Goal: Task Accomplishment & Management: Use online tool/utility

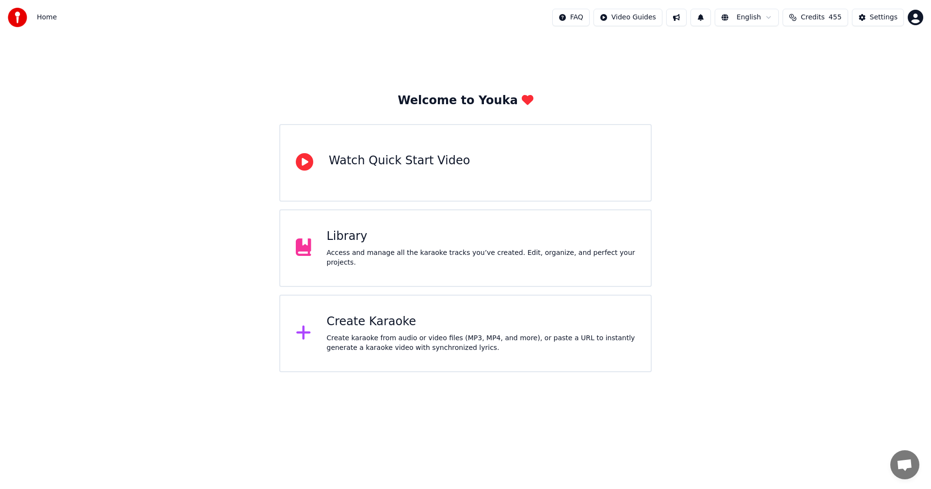
click at [442, 317] on div "Create Karaoke" at bounding box center [481, 322] width 309 height 16
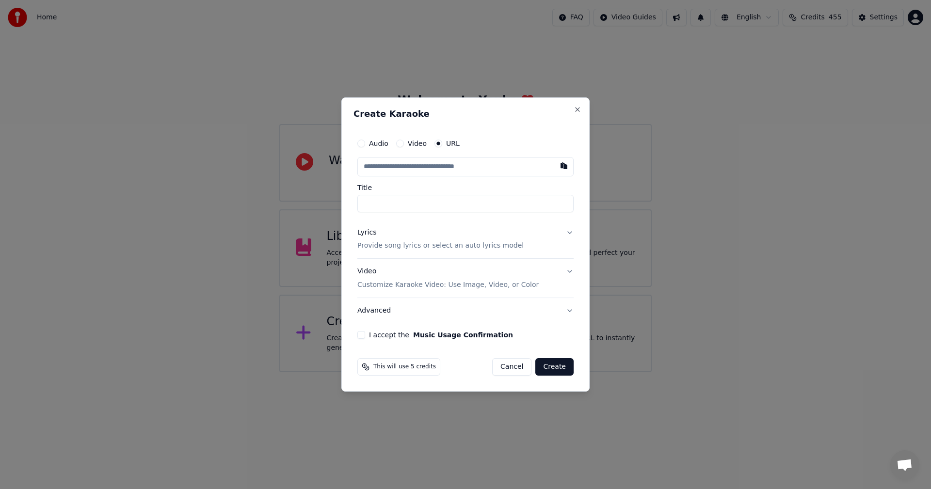
type input "**********"
drag, startPoint x: 374, startPoint y: 204, endPoint x: 356, endPoint y: 206, distance: 18.0
click at [358, 205] on input "**********" at bounding box center [465, 203] width 216 height 17
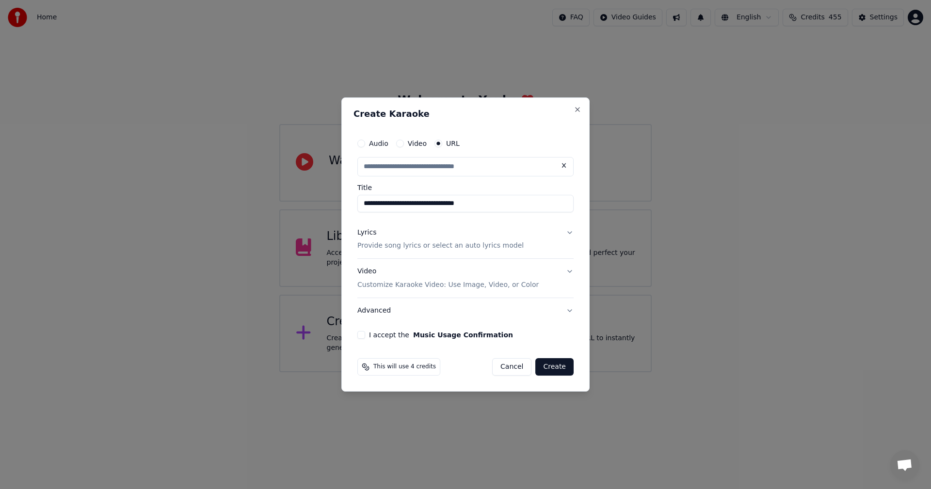
type input "**********"
drag, startPoint x: 447, startPoint y: 201, endPoint x: 581, endPoint y: 209, distance: 133.6
click at [581, 209] on div "**********" at bounding box center [465, 244] width 248 height 295
type input "**********"
click at [417, 247] on p "Provide song lyrics or select an auto lyrics model" at bounding box center [440, 247] width 166 height 10
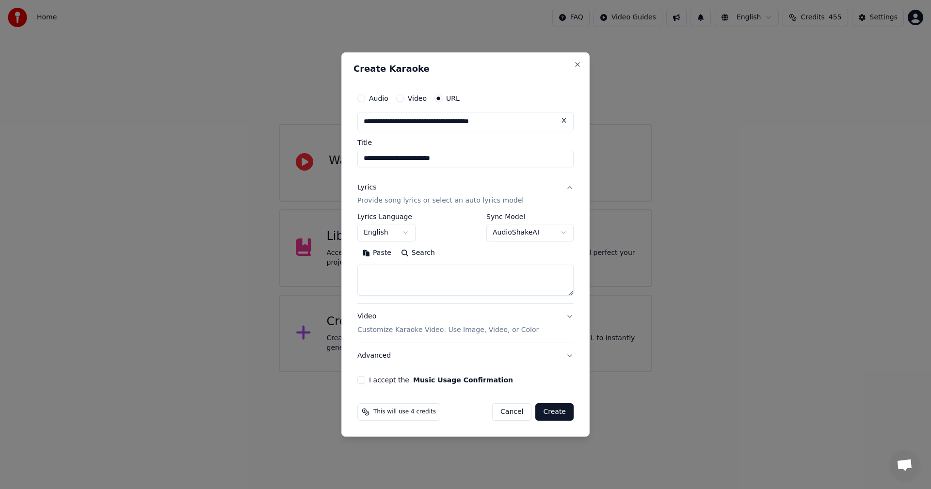
click at [406, 273] on textarea at bounding box center [465, 280] width 216 height 31
paste textarea "**********"
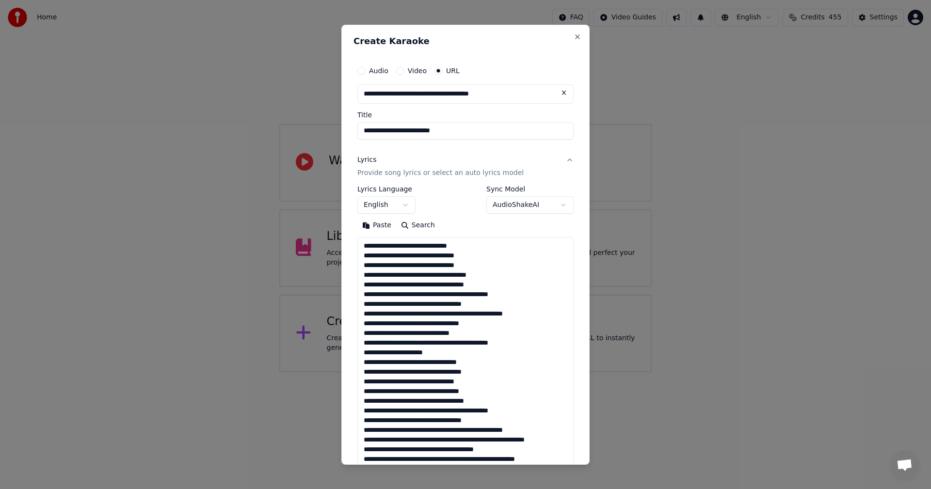
scroll to position [303, 0]
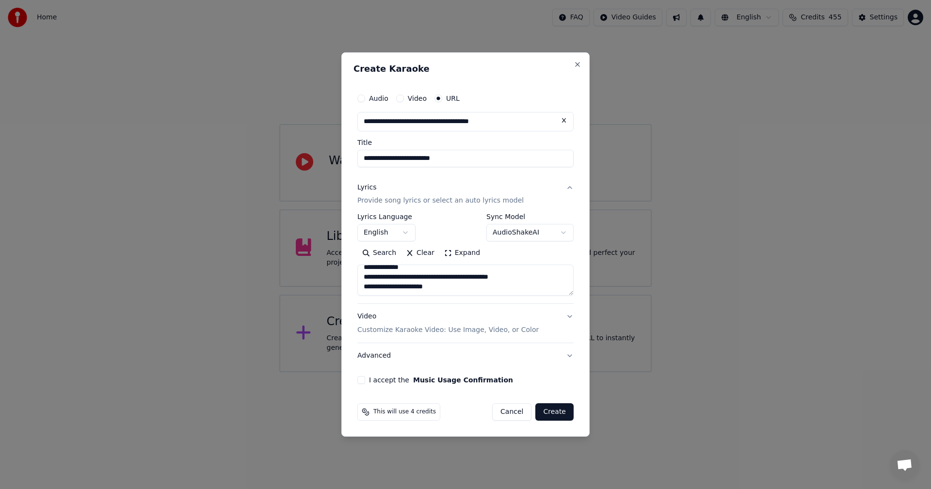
type textarea "**********"
click at [361, 379] on button "I accept the Music Usage Confirmation" at bounding box center [361, 380] width 8 height 8
click at [402, 321] on div "Video Customize Karaoke Video: Use Image, Video, or Color" at bounding box center [447, 323] width 181 height 23
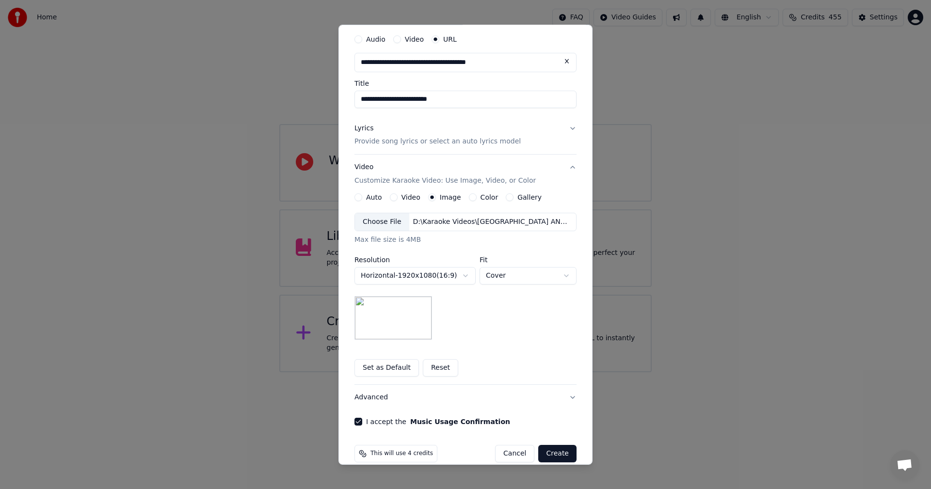
scroll to position [45, 0]
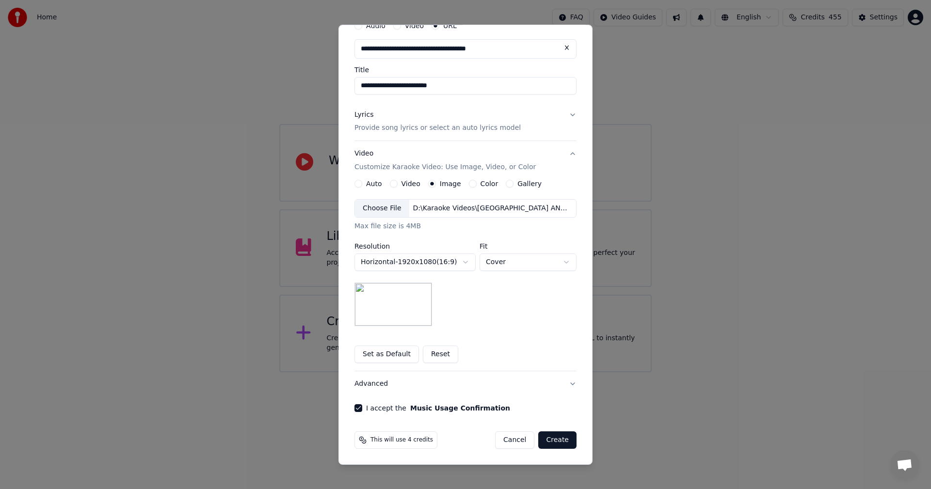
click at [450, 380] on button "Advanced" at bounding box center [466, 384] width 222 height 25
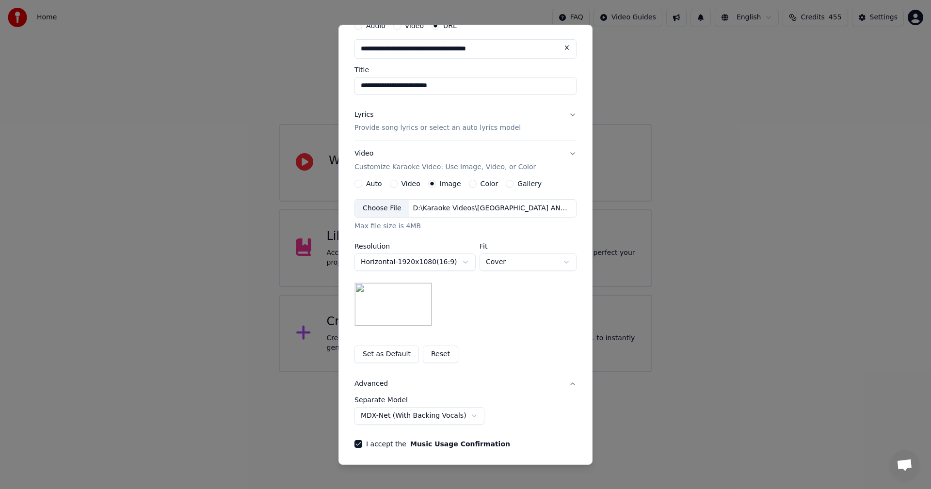
scroll to position [0, 0]
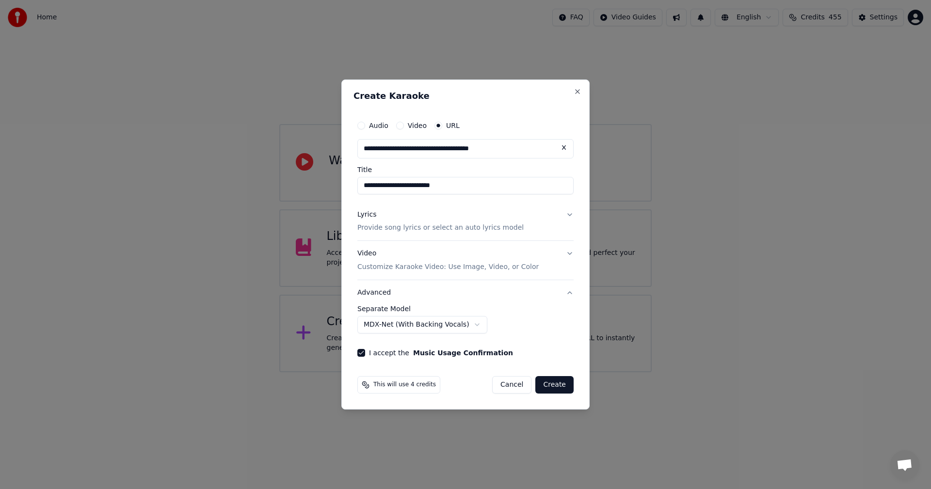
click at [563, 388] on button "Create" at bounding box center [554, 384] width 38 height 17
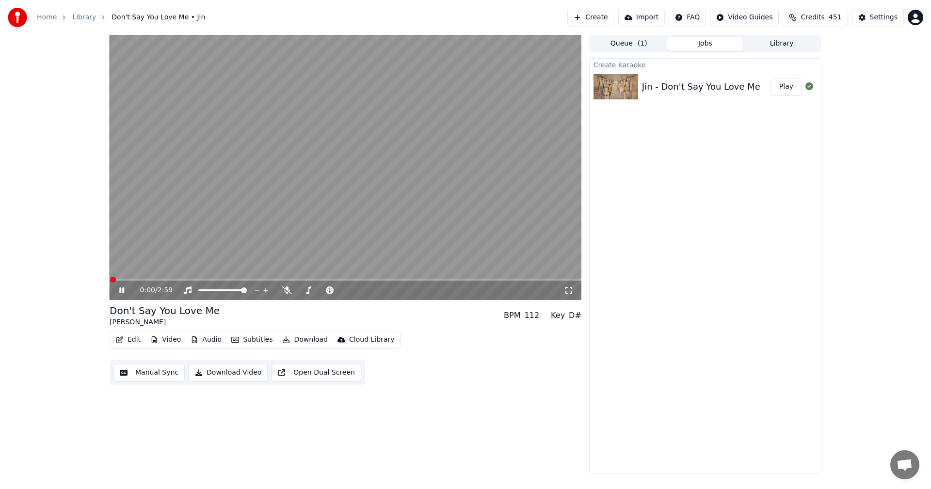
click at [120, 292] on icon at bounding box center [121, 291] width 5 height 6
click at [122, 341] on icon "button" at bounding box center [119, 340] width 7 height 7
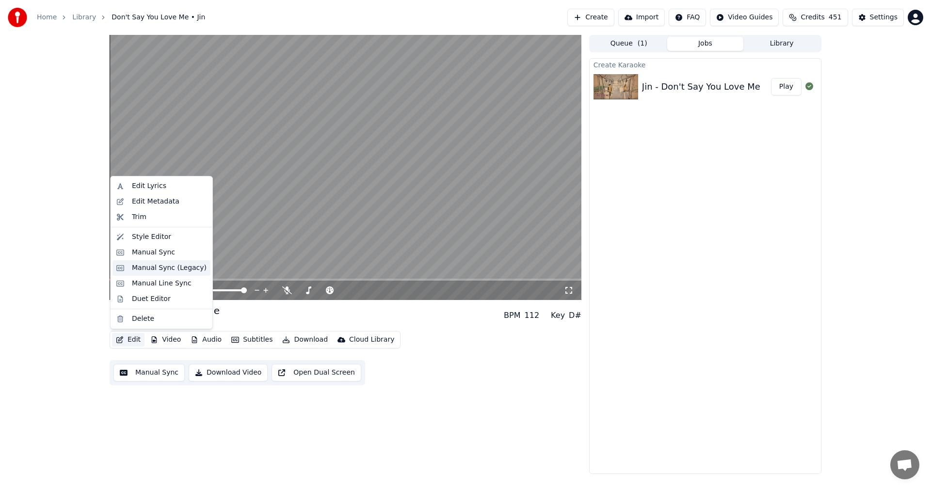
click at [174, 273] on div "Manual Sync (Legacy)" at bounding box center [169, 268] width 75 height 10
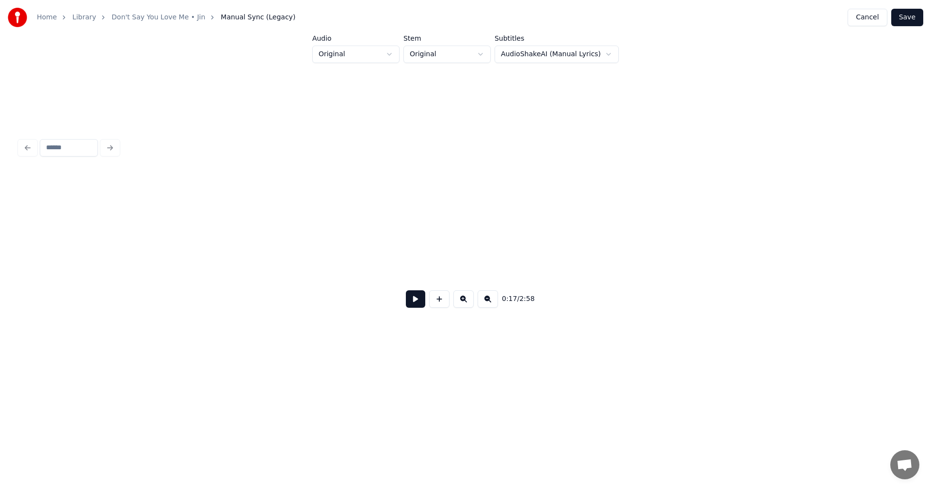
scroll to position [0, 1659]
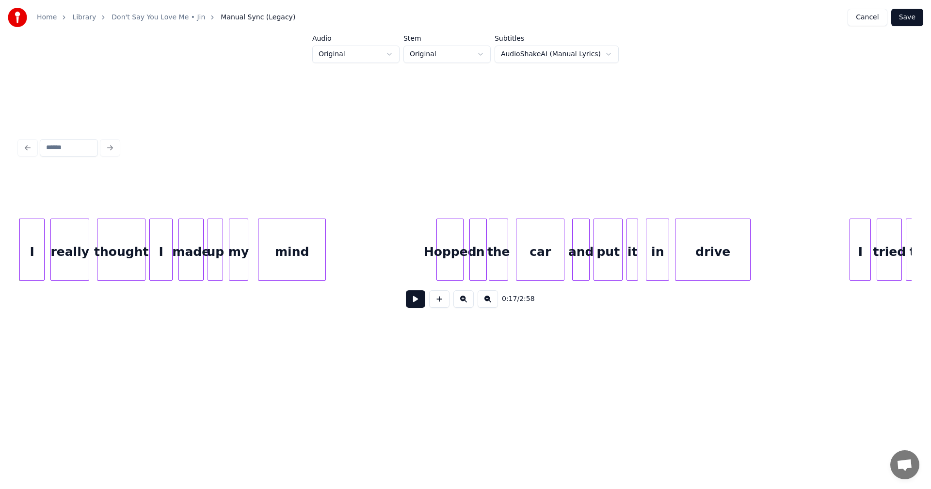
click at [410, 302] on button at bounding box center [415, 299] width 19 height 17
click at [422, 303] on button at bounding box center [415, 299] width 19 height 17
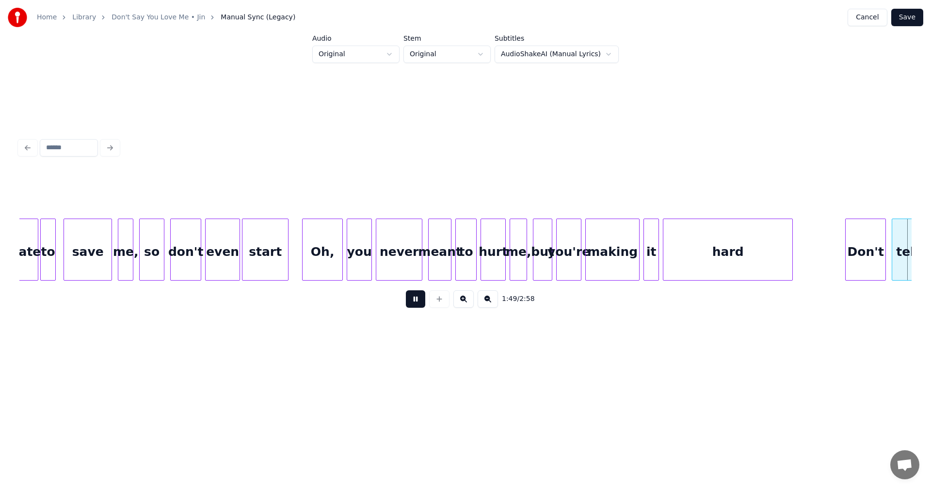
scroll to position [0, 10587]
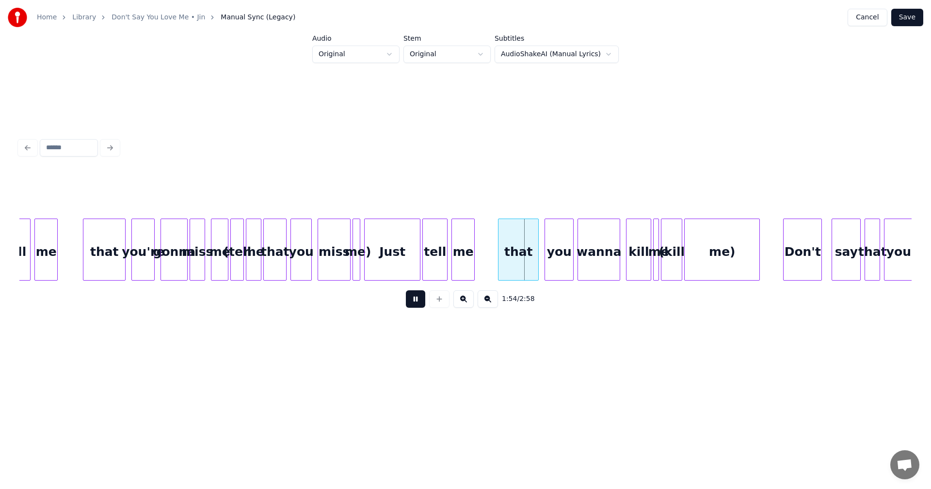
click at [419, 302] on button at bounding box center [415, 299] width 19 height 17
click at [240, 268] on div "(tell" at bounding box center [237, 252] width 13 height 66
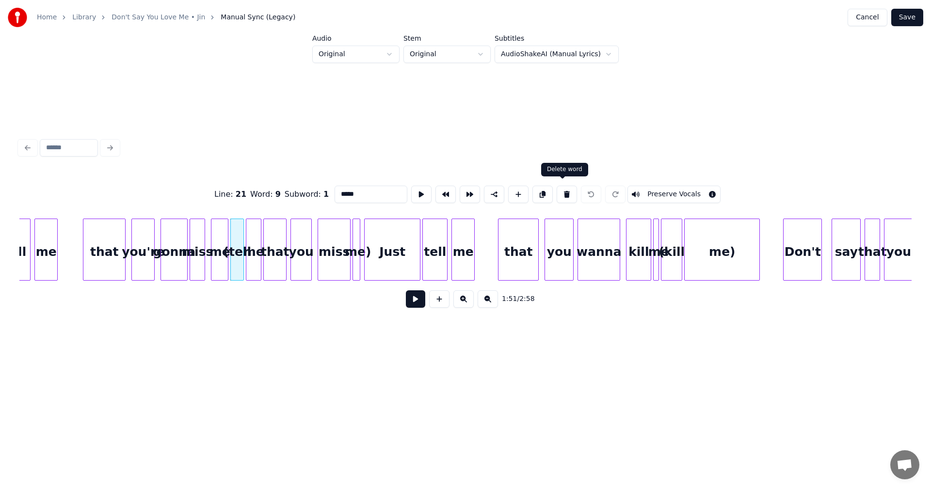
click at [560, 191] on button at bounding box center [567, 194] width 20 height 17
click at [355, 255] on div at bounding box center [354, 249] width 3 height 61
click at [564, 190] on button at bounding box center [570, 194] width 20 height 17
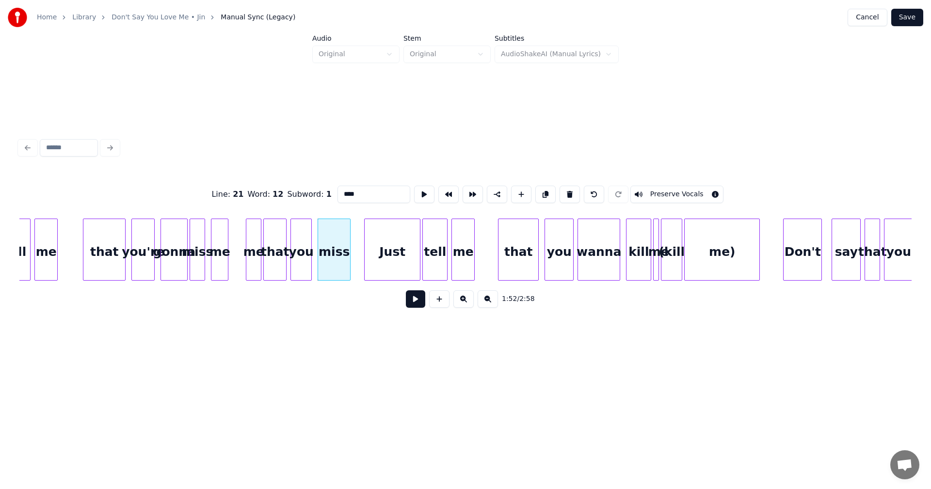
click at [564, 190] on button at bounding box center [570, 194] width 20 height 17
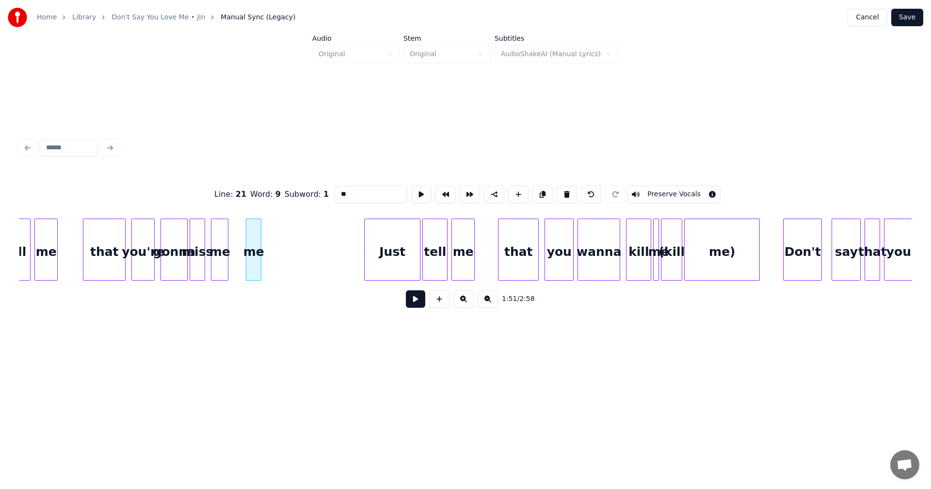
click at [564, 190] on button at bounding box center [567, 194] width 20 height 17
click at [179, 251] on div "gonna" at bounding box center [174, 252] width 26 height 66
type input "*****"
click at [413, 304] on button at bounding box center [415, 299] width 19 height 17
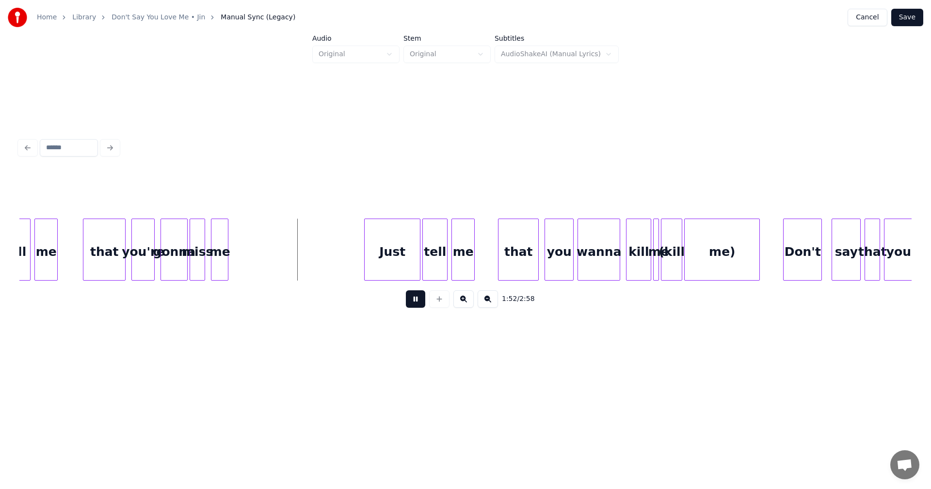
click at [413, 304] on button at bounding box center [415, 299] width 19 height 17
click at [269, 257] on div "me" at bounding box center [261, 252] width 16 height 66
click at [239, 259] on div at bounding box center [237, 249] width 3 height 61
click at [176, 264] on div "gonna" at bounding box center [174, 252] width 26 height 66
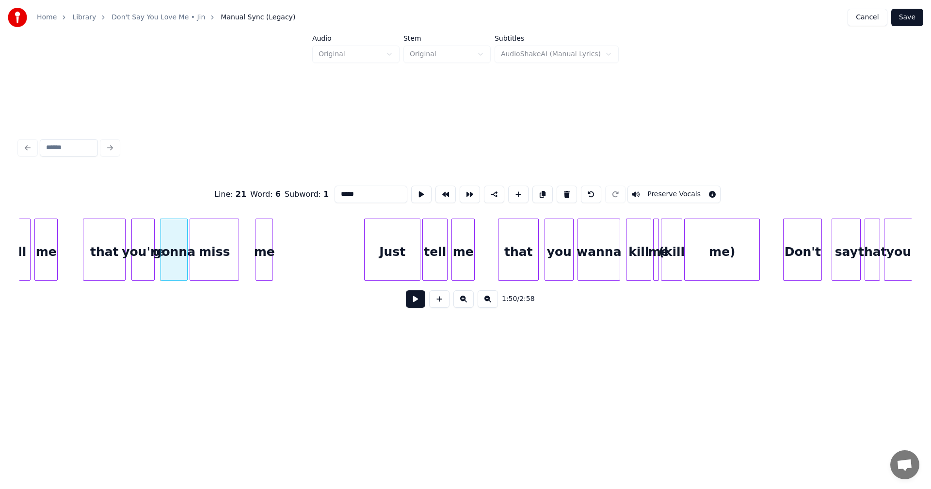
click at [412, 298] on button at bounding box center [415, 299] width 19 height 17
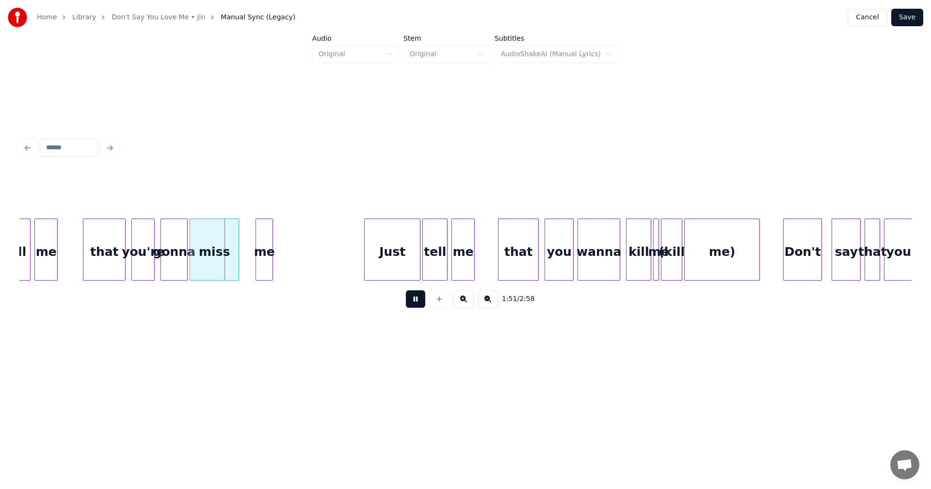
click at [412, 298] on button at bounding box center [415, 299] width 19 height 17
click at [318, 268] on div at bounding box center [318, 249] width 3 height 61
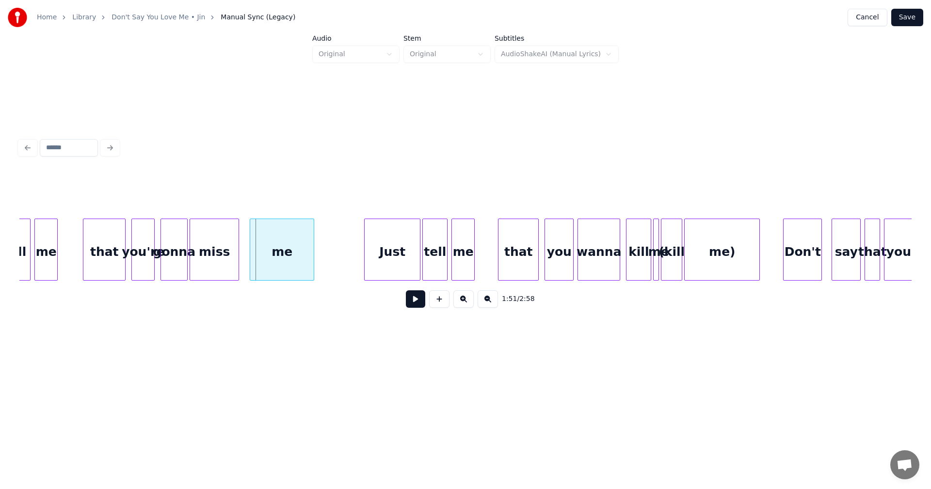
click at [266, 260] on div "me" at bounding box center [282, 252] width 64 height 66
click at [225, 257] on div "miss" at bounding box center [214, 252] width 48 height 66
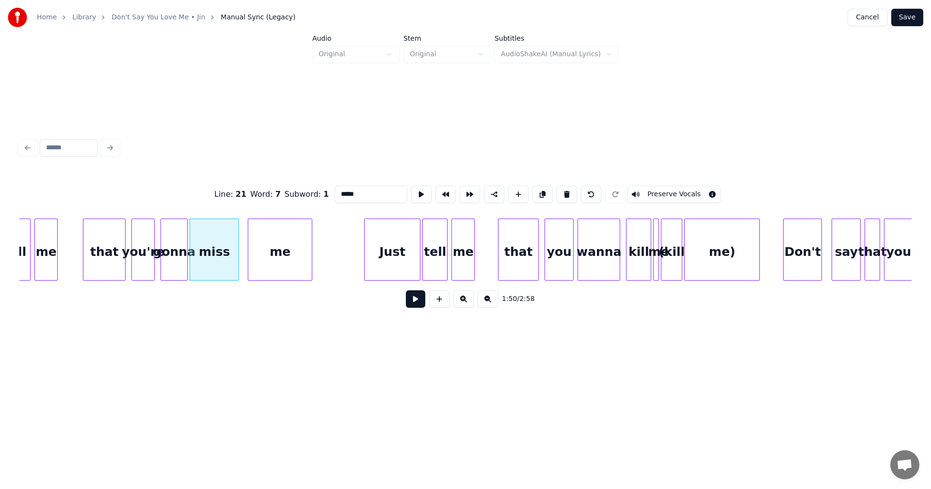
type input "****"
click at [414, 306] on button at bounding box center [415, 299] width 19 height 17
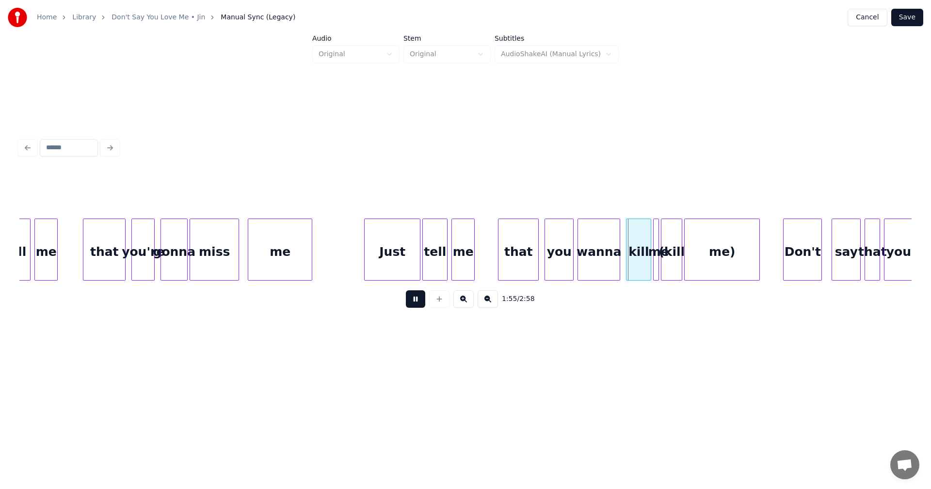
click at [414, 306] on button at bounding box center [415, 299] width 19 height 17
click at [710, 246] on div "me)" at bounding box center [722, 252] width 75 height 66
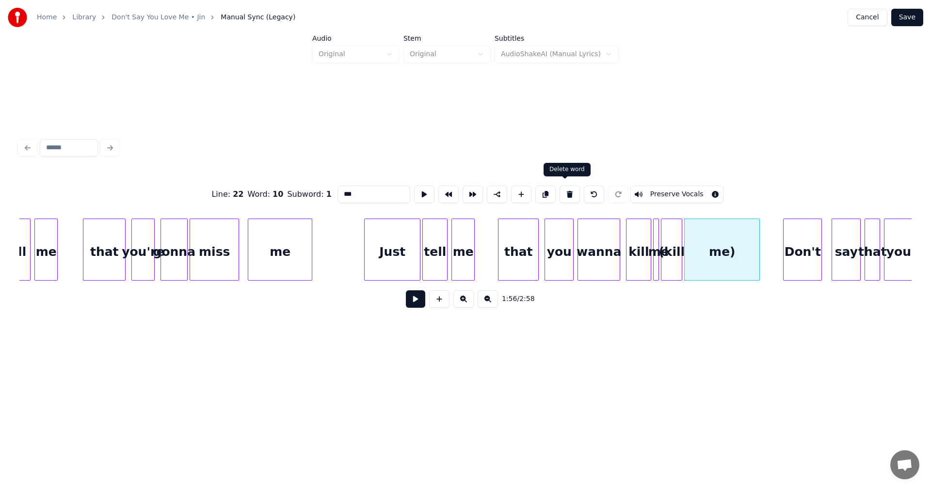
click at [565, 194] on button at bounding box center [570, 194] width 20 height 17
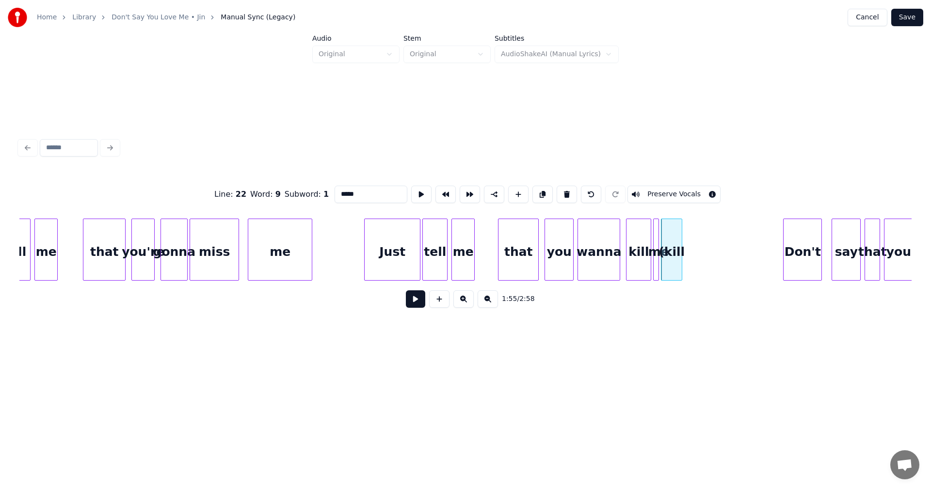
click at [565, 193] on button at bounding box center [567, 194] width 20 height 17
click at [605, 259] on div "wanna" at bounding box center [599, 252] width 42 height 66
type input "*****"
click at [418, 306] on button at bounding box center [415, 299] width 19 height 17
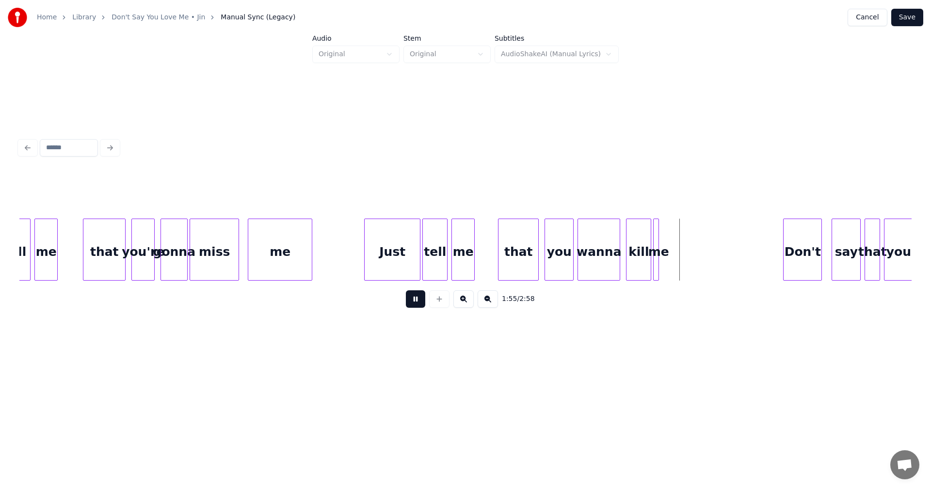
click at [418, 306] on button at bounding box center [415, 299] width 19 height 17
click at [716, 267] on div at bounding box center [716, 249] width 3 height 61
click at [413, 303] on button at bounding box center [415, 299] width 19 height 17
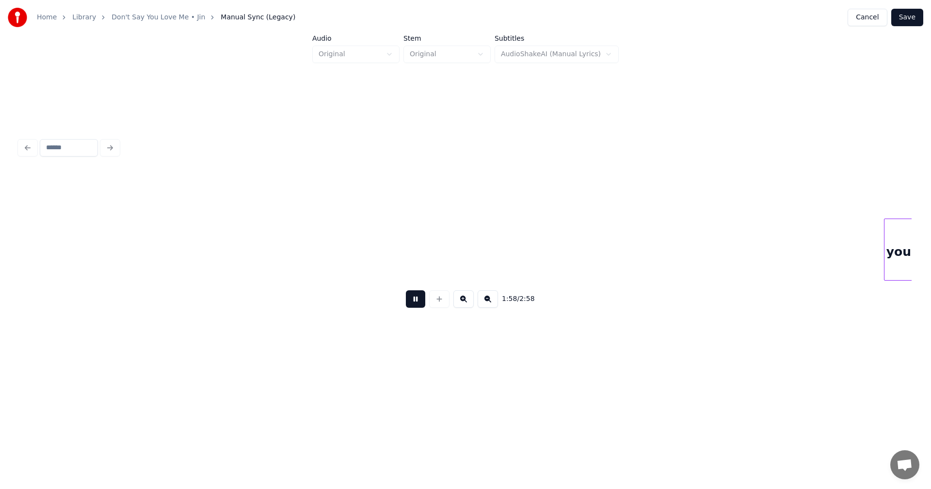
scroll to position [0, 11480]
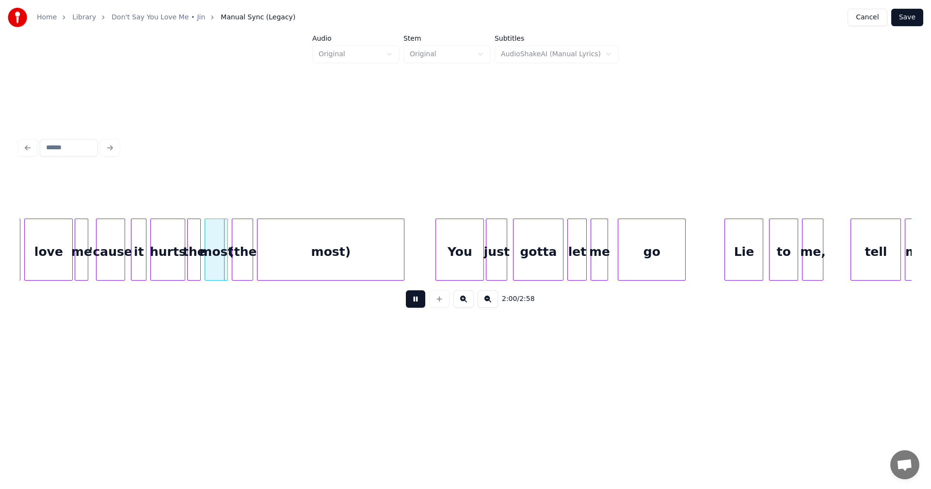
click at [413, 303] on button at bounding box center [415, 299] width 19 height 17
click at [361, 265] on div "most)" at bounding box center [331, 252] width 146 height 66
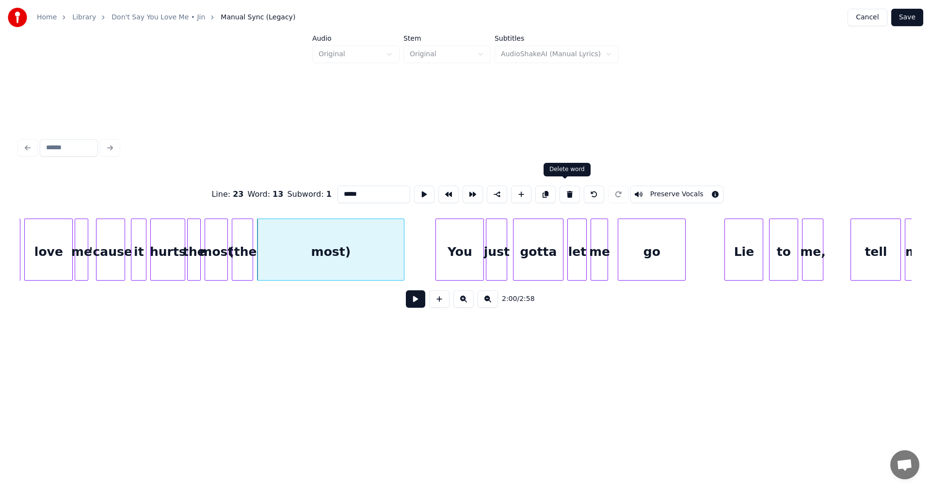
click at [571, 190] on button at bounding box center [570, 194] width 20 height 17
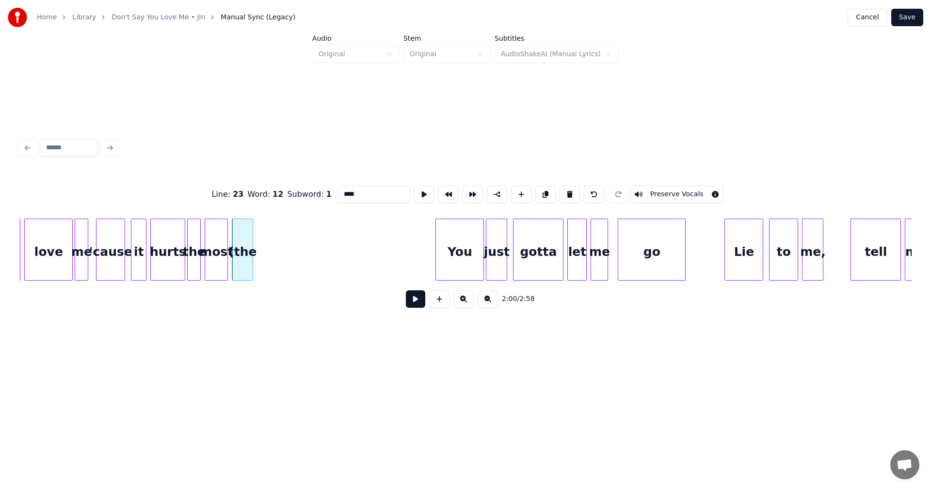
click at [571, 190] on button at bounding box center [570, 194] width 20 height 17
type input "****"
click at [301, 257] on div at bounding box center [299, 249] width 3 height 61
click at [417, 308] on button at bounding box center [415, 299] width 19 height 17
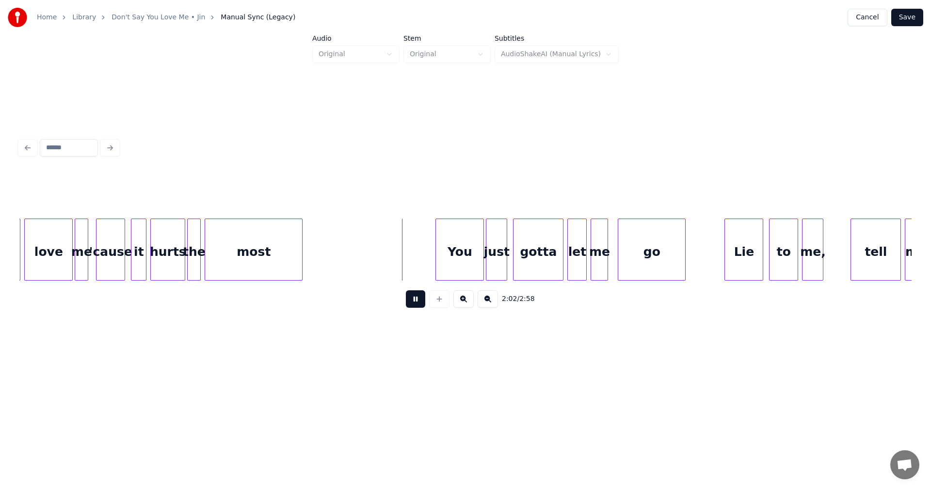
click at [417, 308] on button at bounding box center [415, 299] width 19 height 17
click at [407, 259] on div at bounding box center [408, 249] width 3 height 61
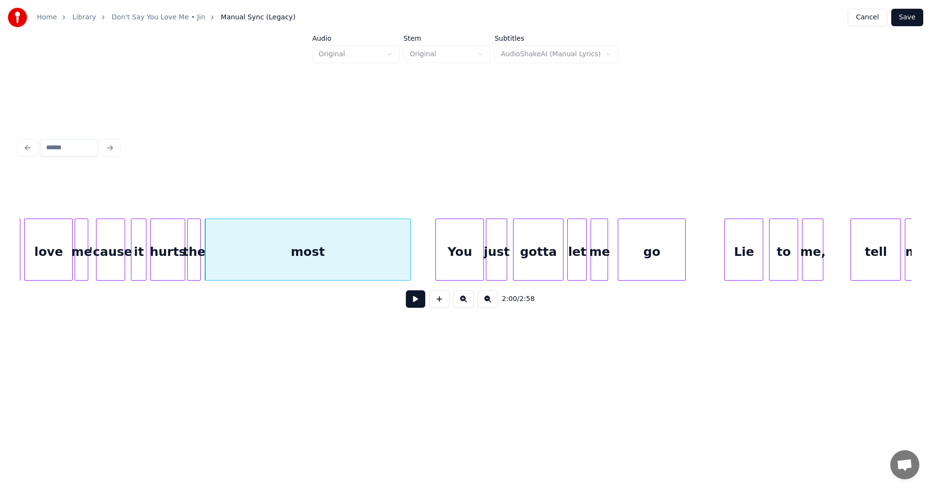
click at [409, 298] on button at bounding box center [415, 299] width 19 height 17
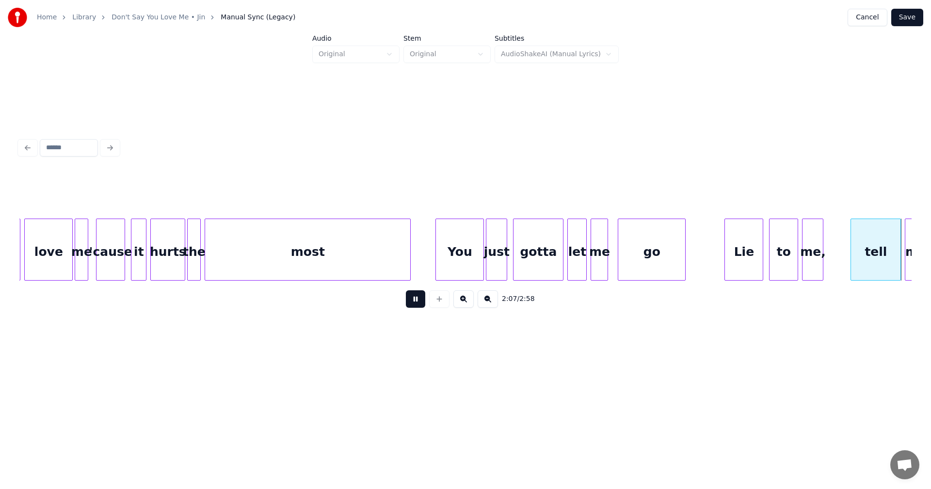
scroll to position [0, 12373]
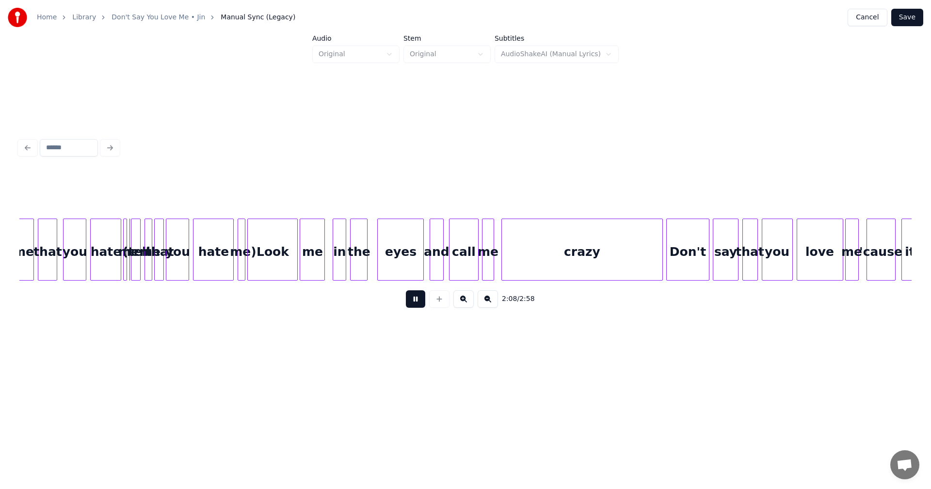
click at [411, 300] on button at bounding box center [415, 299] width 19 height 17
click at [241, 256] on div at bounding box center [239, 249] width 3 height 61
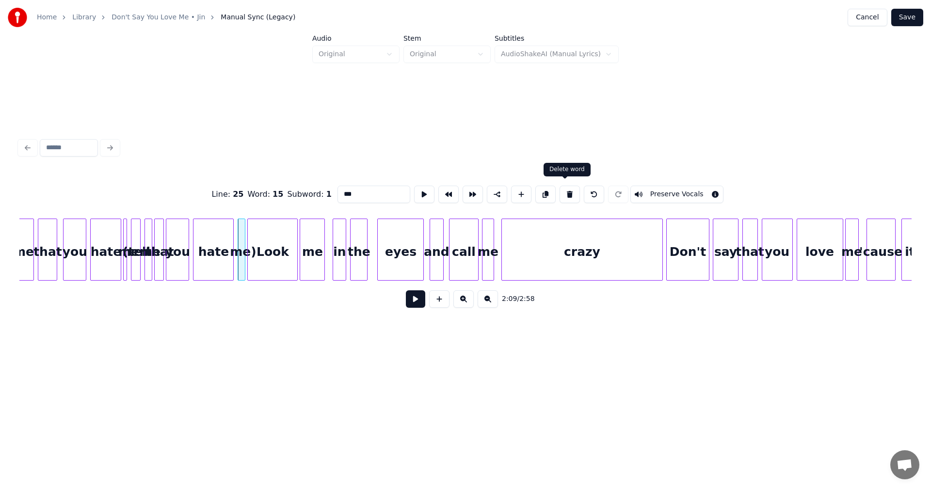
click at [564, 186] on button at bounding box center [570, 194] width 20 height 17
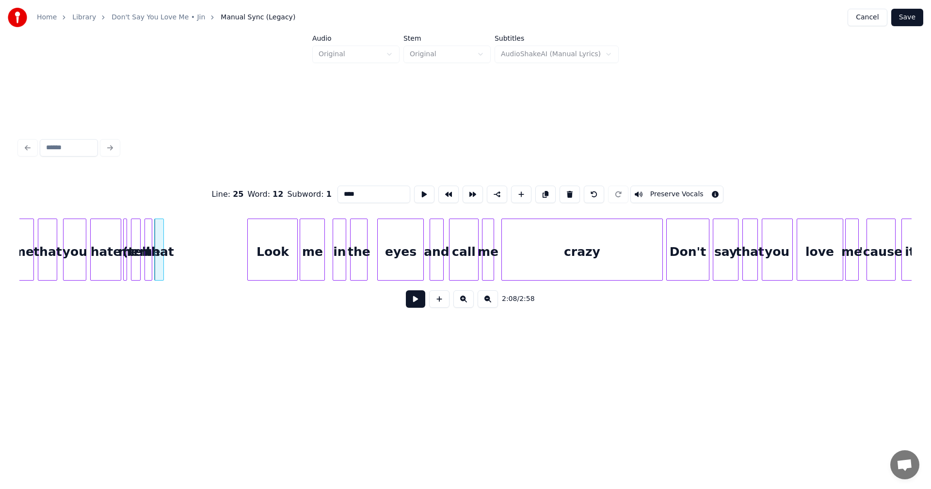
click at [564, 186] on button at bounding box center [570, 194] width 20 height 17
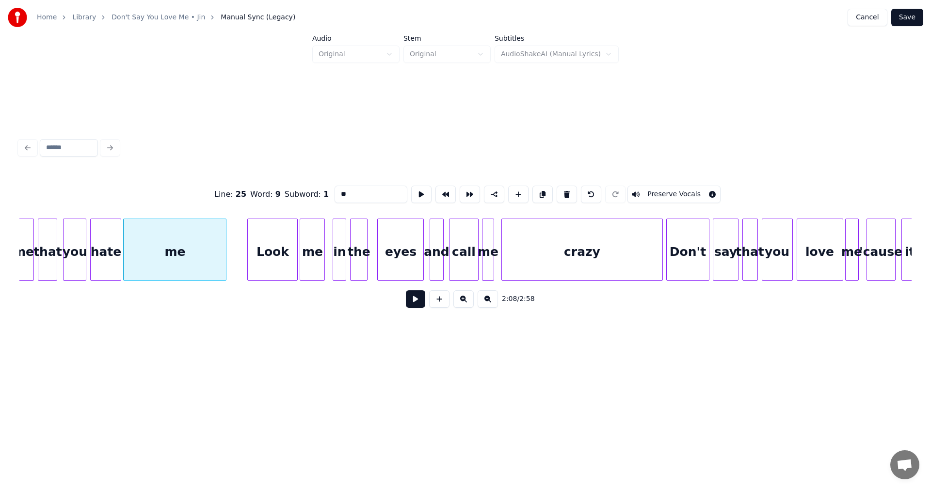
click at [226, 259] on div at bounding box center [224, 249] width 3 height 61
click at [71, 251] on div "you" at bounding box center [75, 252] width 22 height 66
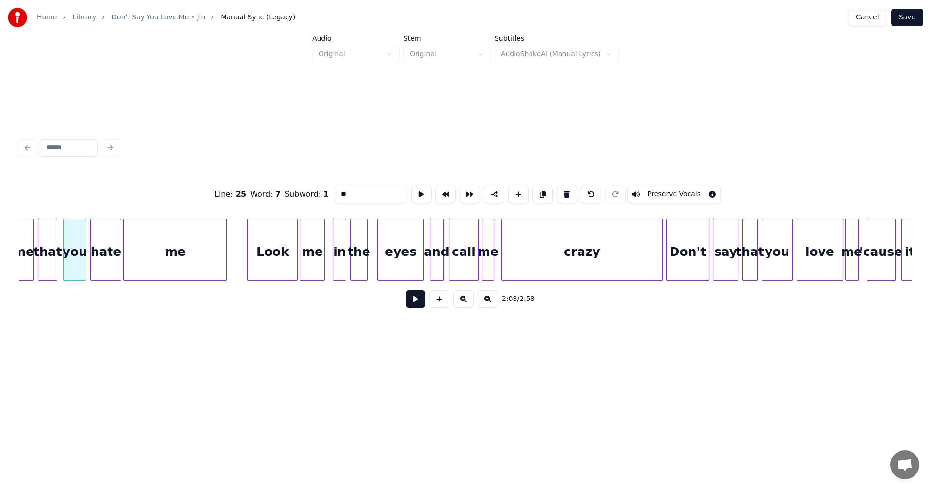
type input "***"
click at [420, 308] on button at bounding box center [415, 299] width 19 height 17
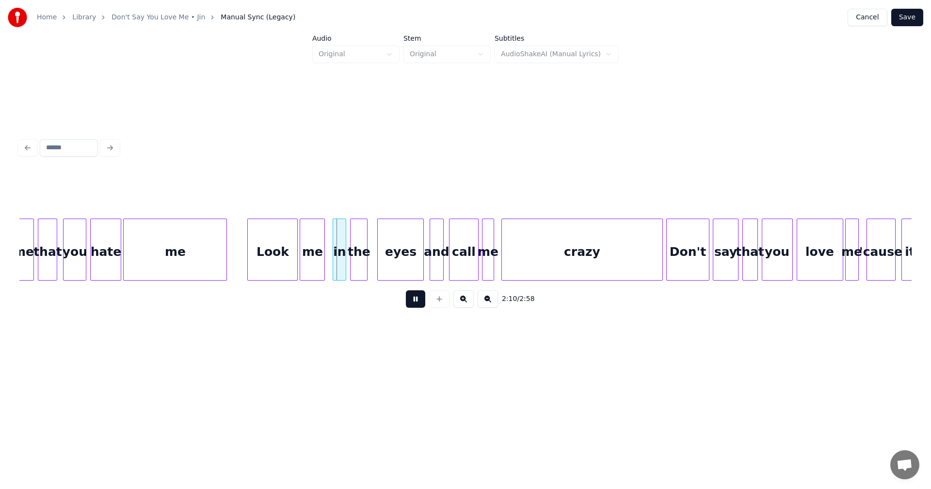
click at [417, 307] on button at bounding box center [415, 299] width 19 height 17
click at [196, 257] on div at bounding box center [196, 249] width 3 height 61
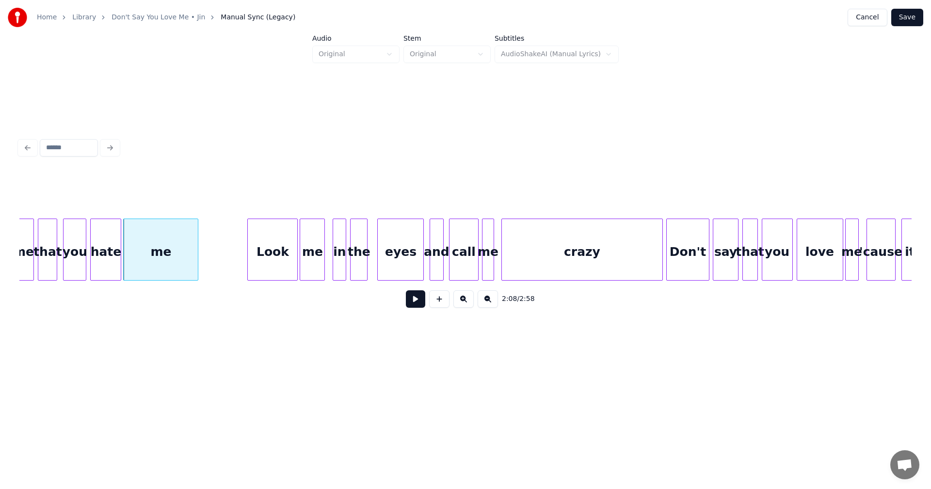
click at [414, 305] on button at bounding box center [415, 299] width 19 height 17
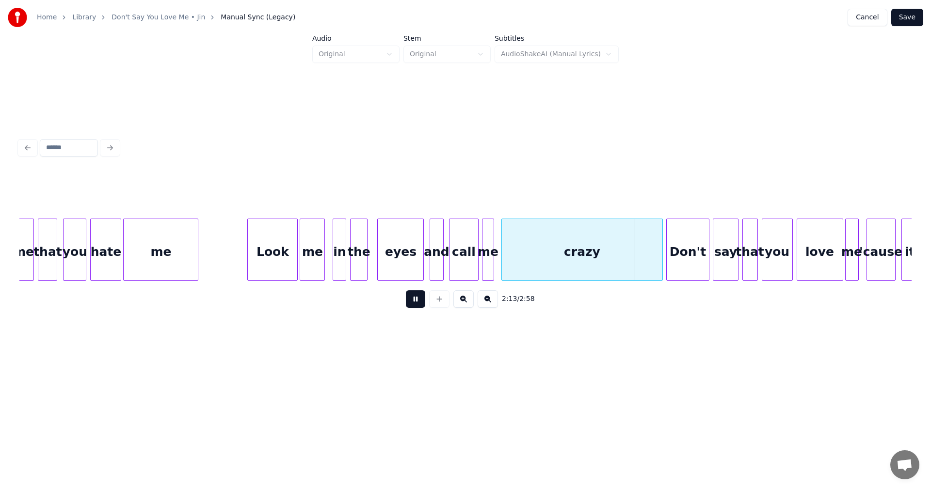
click at [415, 303] on button at bounding box center [415, 299] width 19 height 17
click at [643, 259] on div at bounding box center [642, 249] width 3 height 61
click at [414, 302] on button at bounding box center [415, 299] width 19 height 17
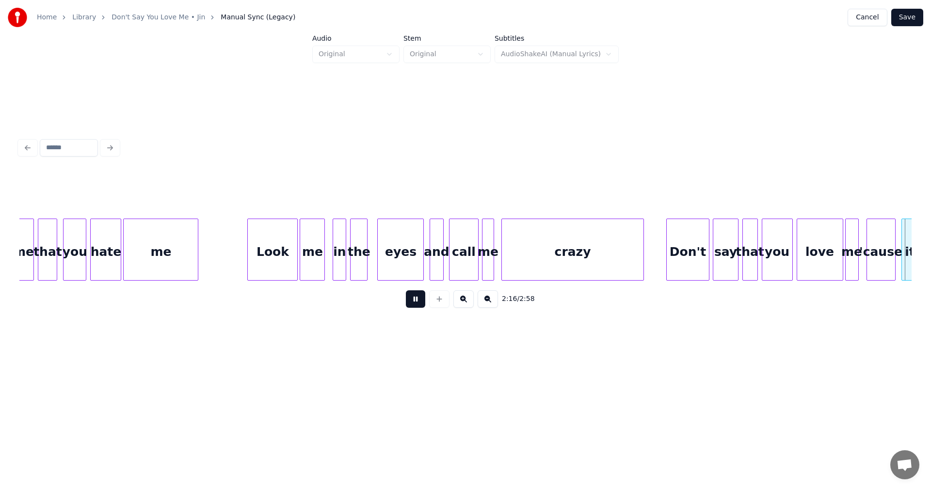
scroll to position [0, 13265]
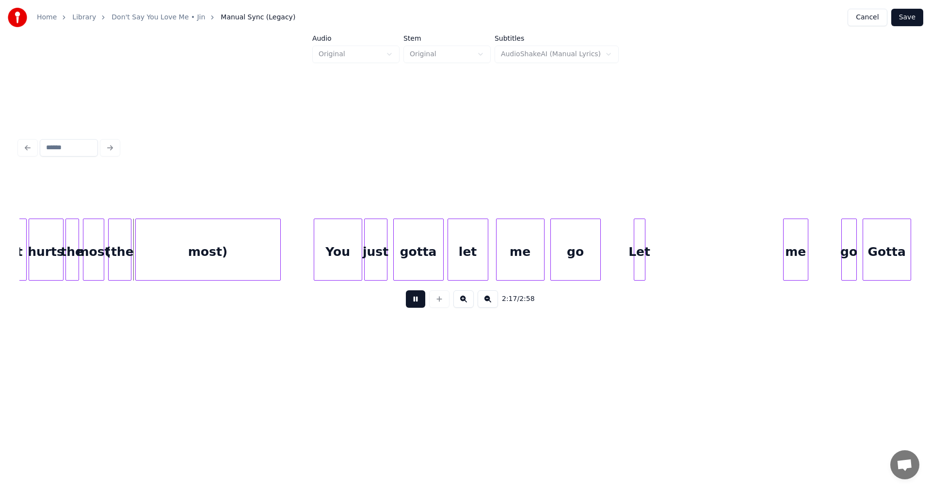
click at [414, 302] on button at bounding box center [415, 299] width 19 height 17
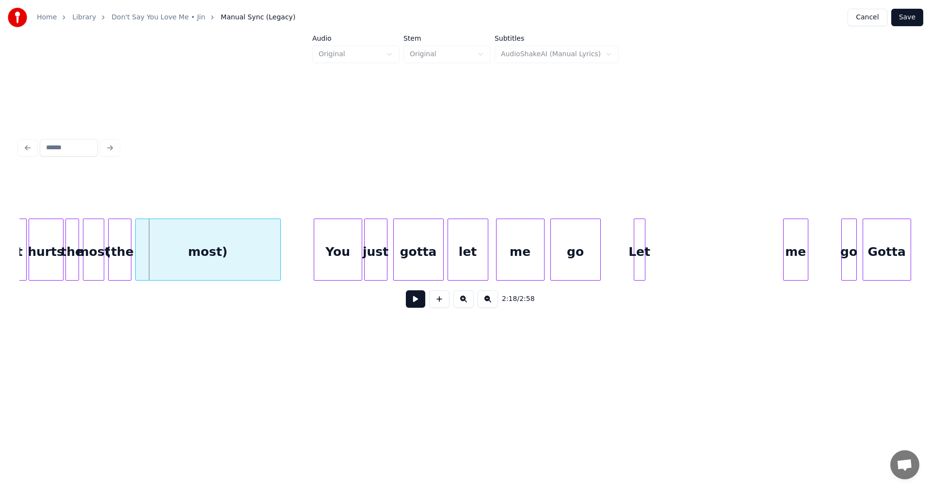
click at [242, 261] on div "most)" at bounding box center [208, 252] width 145 height 66
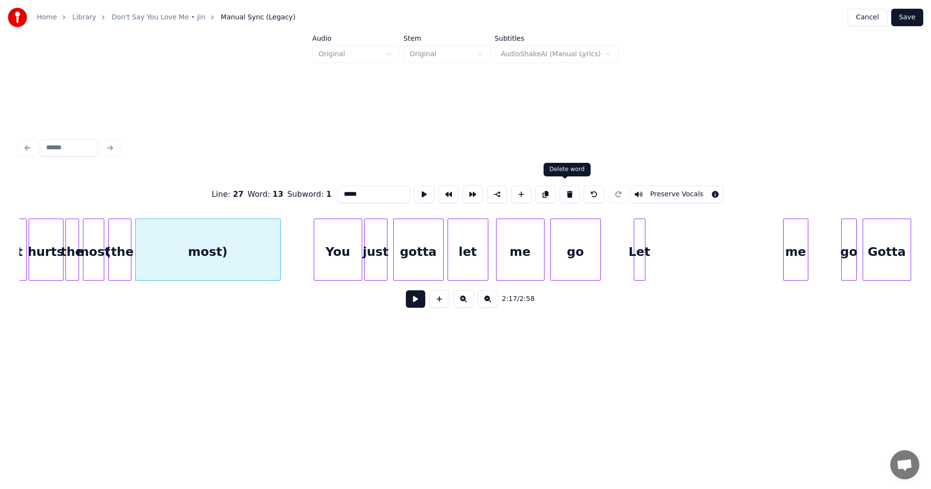
click at [562, 190] on button at bounding box center [570, 194] width 20 height 17
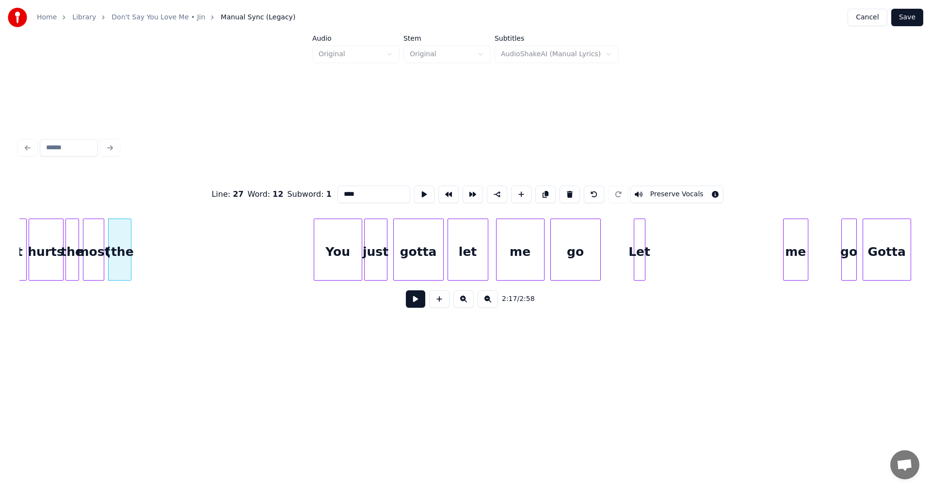
click at [562, 190] on button at bounding box center [570, 194] width 20 height 17
type input "****"
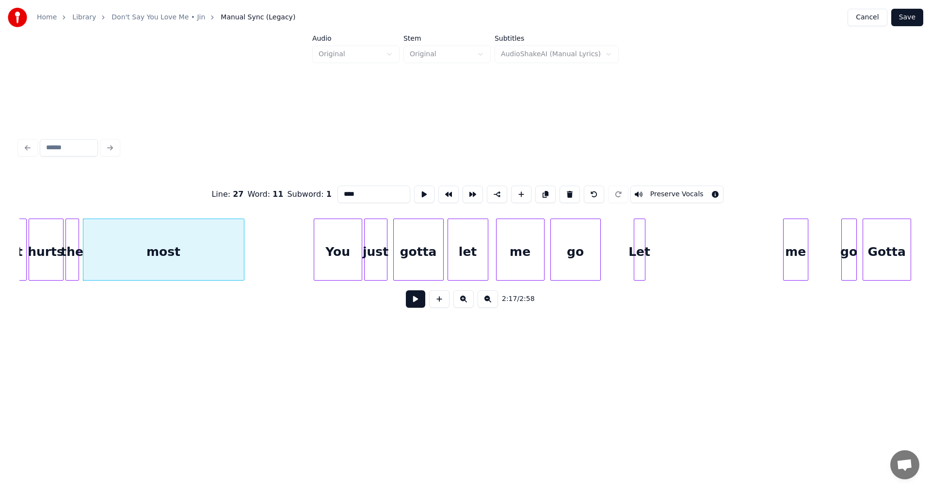
click at [243, 240] on div at bounding box center [242, 249] width 3 height 61
click at [416, 303] on button at bounding box center [415, 299] width 19 height 17
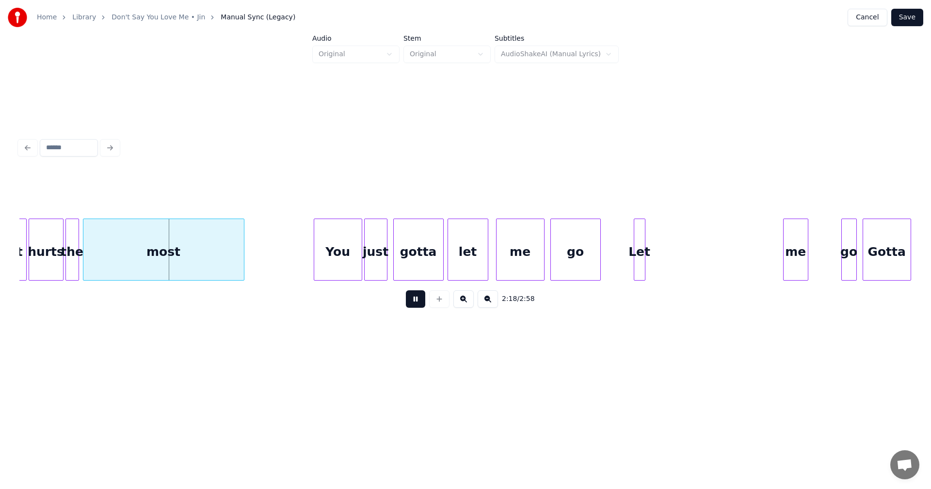
click at [416, 303] on button at bounding box center [415, 299] width 19 height 17
click at [224, 258] on div "most" at bounding box center [185, 252] width 161 height 66
click at [93, 257] on div at bounding box center [93, 249] width 3 height 61
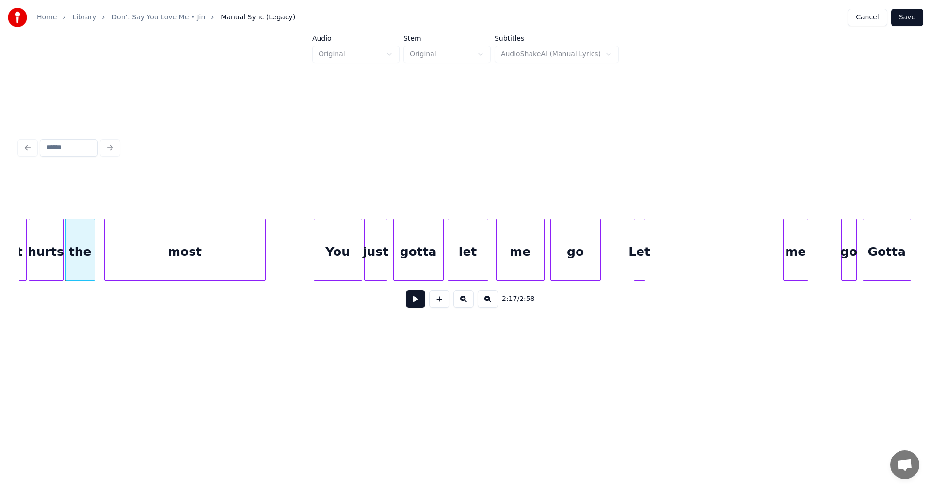
click at [408, 304] on button at bounding box center [415, 299] width 19 height 17
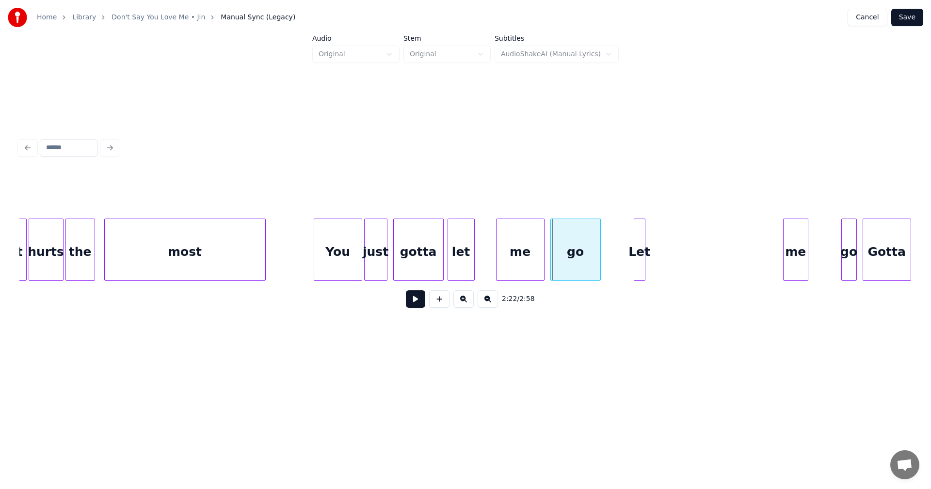
click at [472, 266] on div at bounding box center [472, 249] width 3 height 61
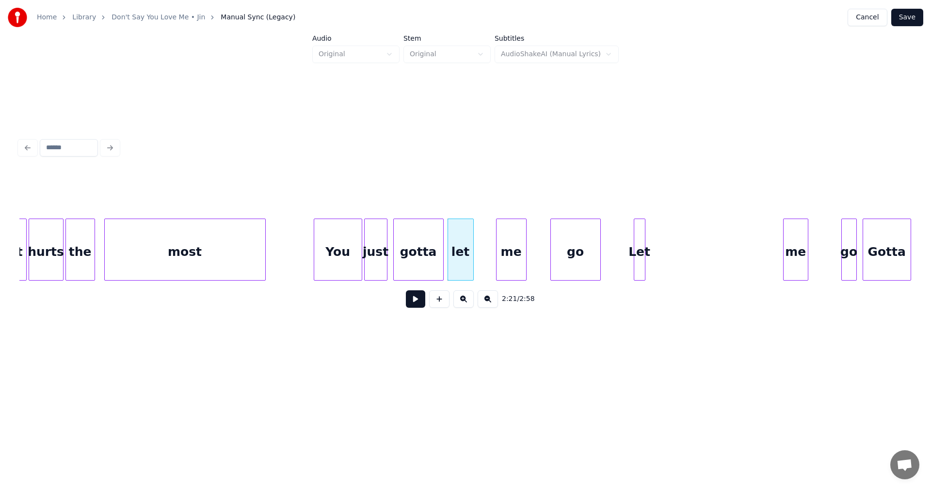
click at [525, 258] on div at bounding box center [524, 249] width 3 height 61
click at [501, 258] on div "me" at bounding box center [495, 252] width 29 height 66
click at [497, 257] on div "me" at bounding box center [491, 252] width 29 height 66
click at [522, 252] on div "go" at bounding box center [533, 252] width 49 height 66
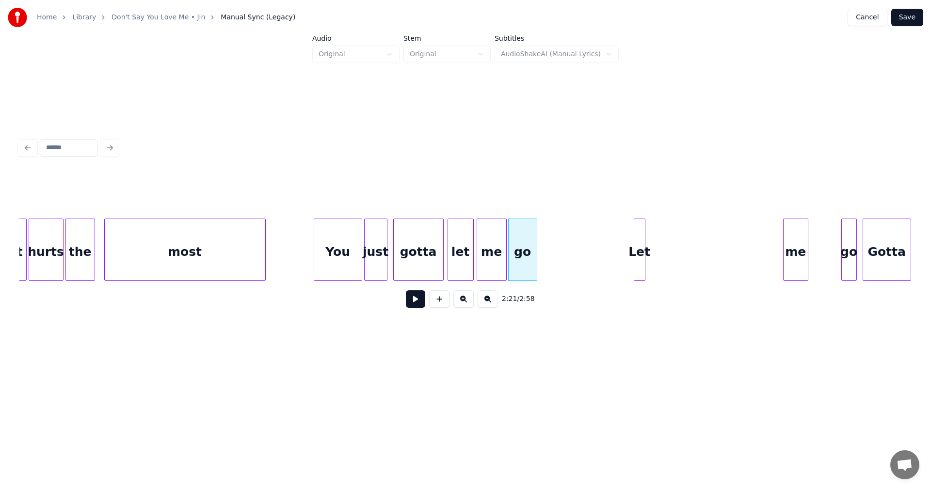
click at [534, 250] on div at bounding box center [535, 249] width 3 height 61
click at [385, 257] on div at bounding box center [385, 249] width 3 height 61
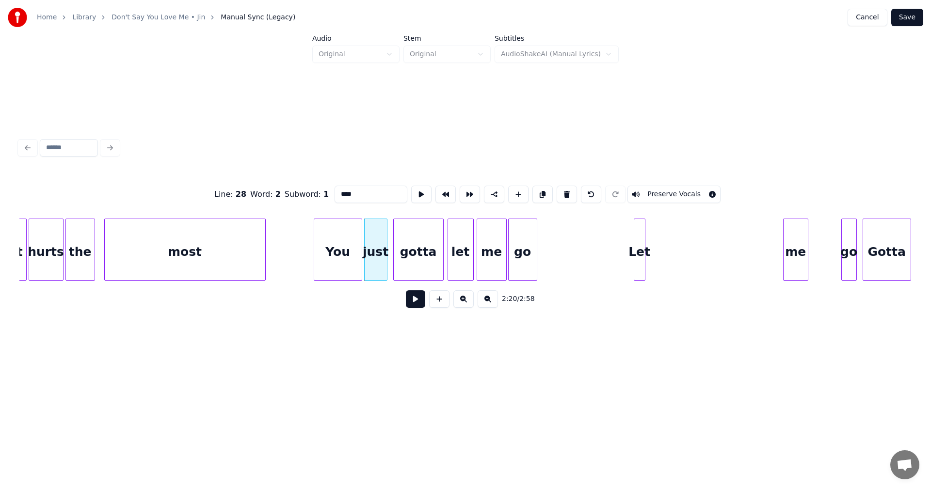
click at [407, 303] on button at bounding box center [415, 299] width 19 height 17
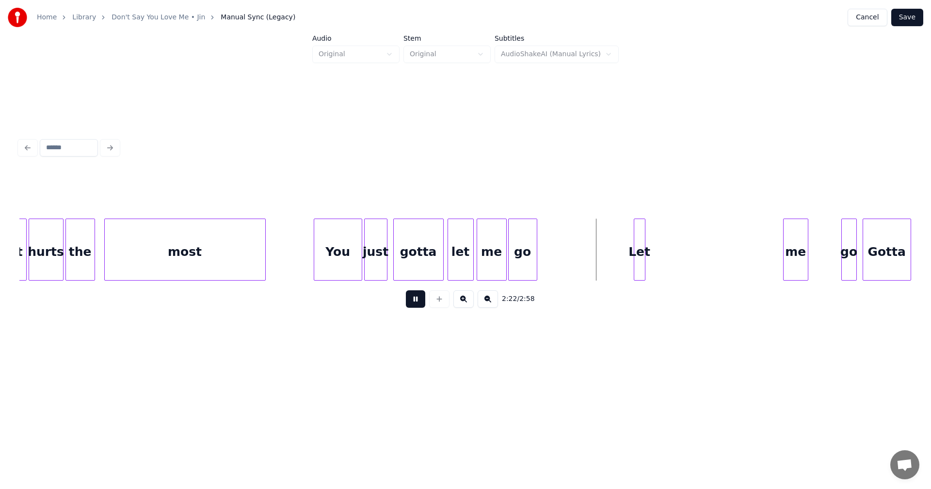
click at [408, 303] on button at bounding box center [415, 299] width 19 height 17
click at [556, 259] on div "Let" at bounding box center [555, 252] width 11 height 66
click at [579, 252] on div "me" at bounding box center [578, 252] width 24 height 66
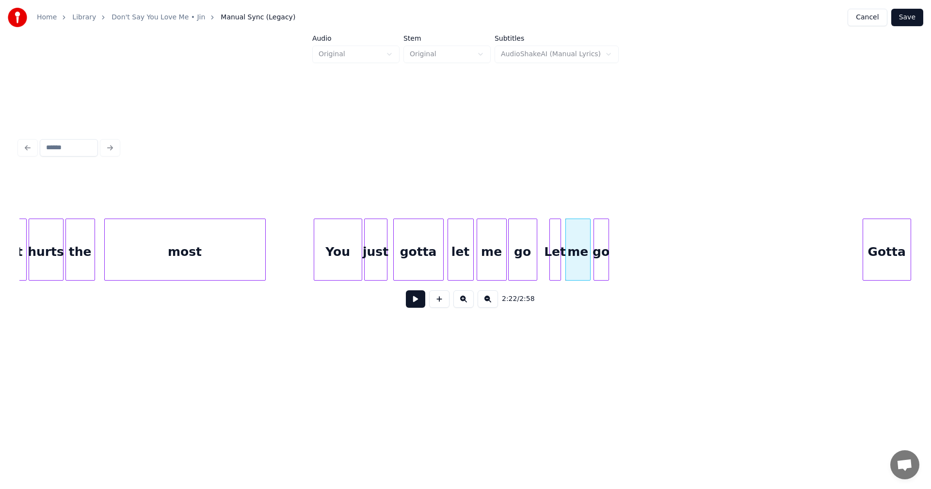
click at [601, 256] on div "go" at bounding box center [601, 252] width 15 height 66
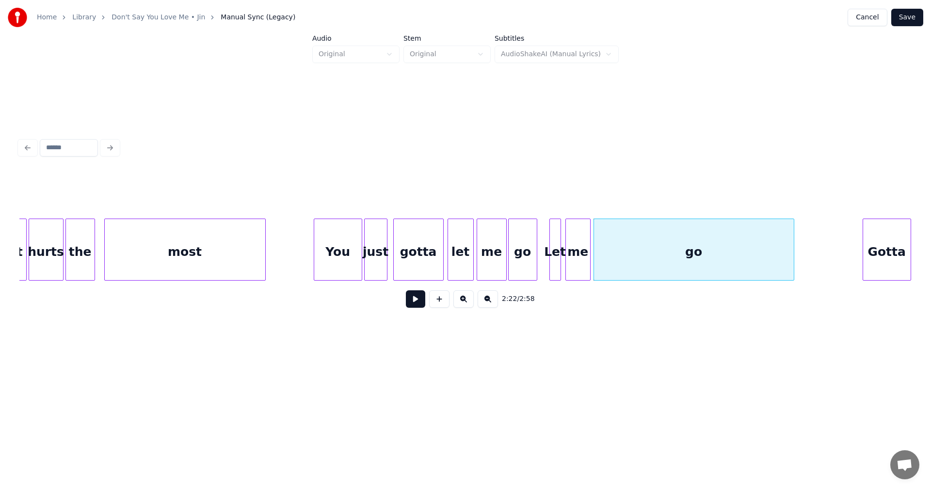
click at [792, 255] on div at bounding box center [792, 249] width 3 height 61
click at [345, 266] on div "You" at bounding box center [338, 252] width 48 height 66
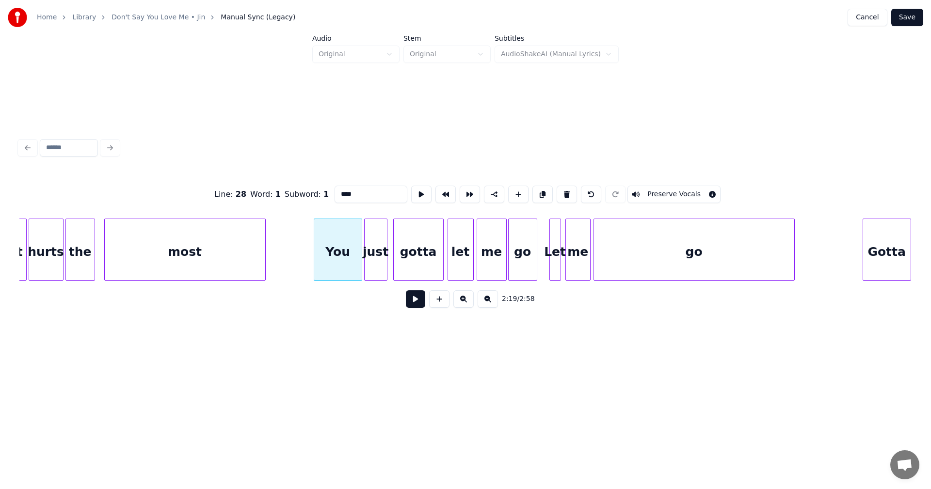
type input "***"
click at [419, 307] on button at bounding box center [415, 299] width 19 height 17
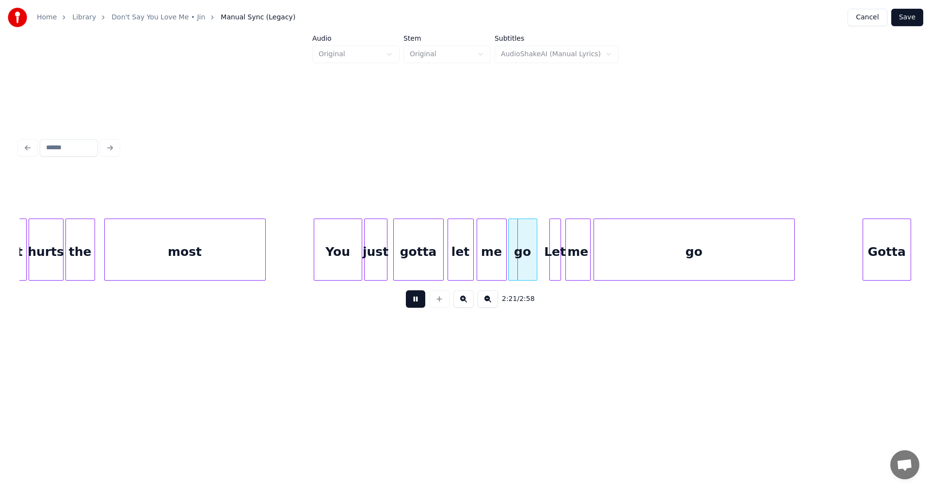
click at [419, 307] on button at bounding box center [415, 299] width 19 height 17
click at [489, 261] on div at bounding box center [489, 249] width 3 height 61
click at [523, 259] on div at bounding box center [522, 249] width 3 height 61
click at [502, 266] on div "go" at bounding box center [503, 252] width 16 height 66
click at [463, 259] on div at bounding box center [464, 249] width 3 height 61
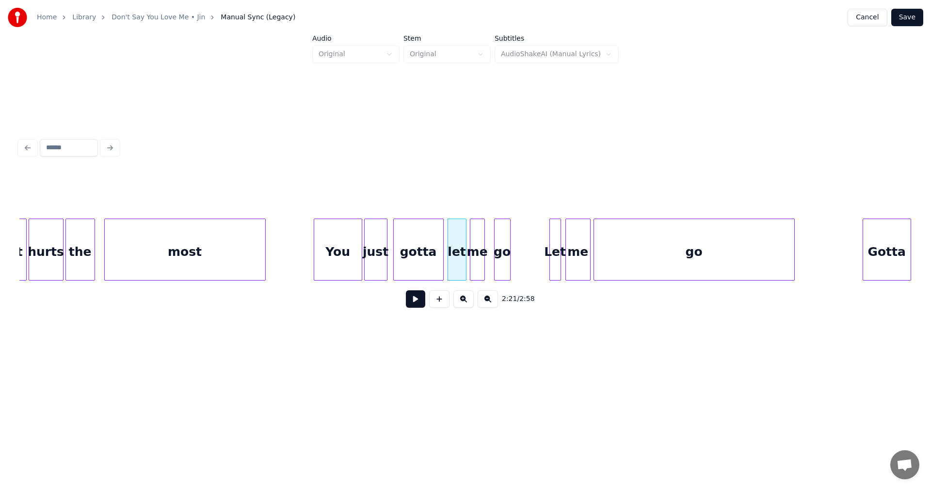
click at [479, 261] on div "me" at bounding box center [477, 252] width 14 height 66
click at [497, 267] on div "go" at bounding box center [495, 252] width 16 height 66
click at [516, 270] on div "Let" at bounding box center [515, 252] width 11 height 66
click at [541, 268] on div "me" at bounding box center [539, 252] width 24 height 66
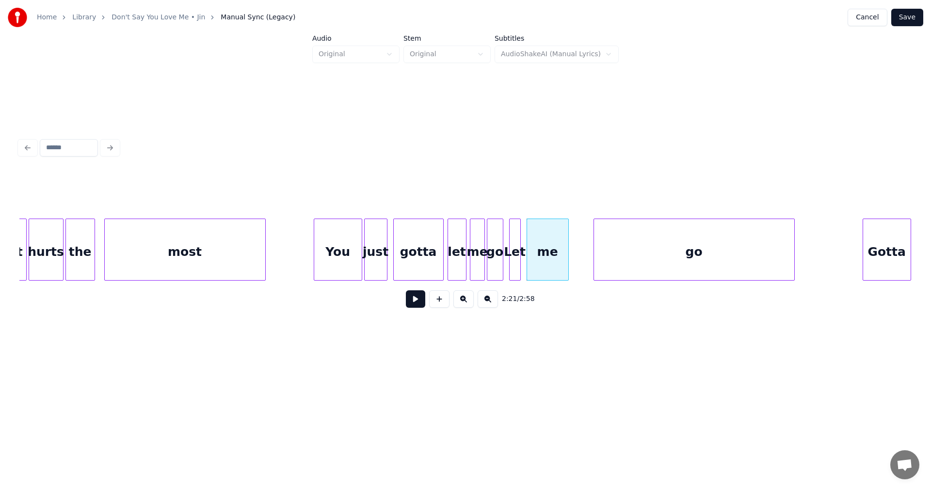
click at [567, 266] on div at bounding box center [567, 249] width 3 height 61
click at [654, 265] on div "go" at bounding box center [675, 252] width 200 height 66
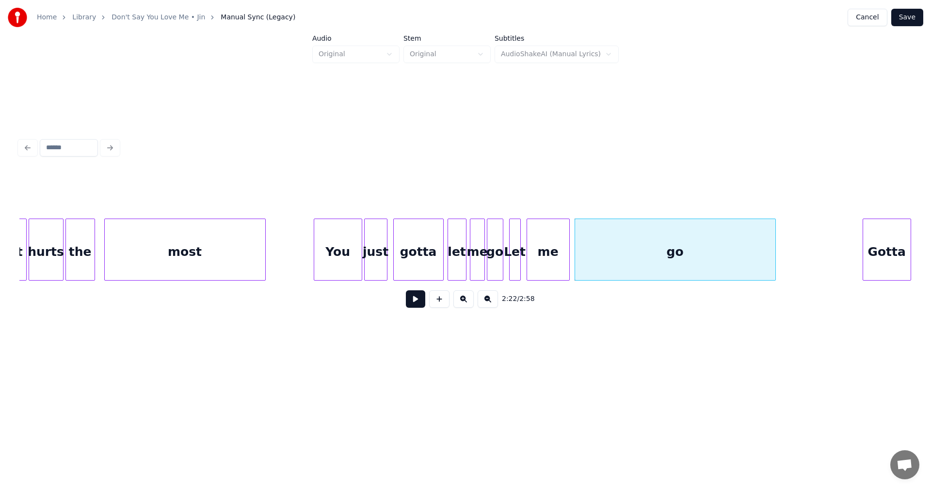
click at [354, 262] on div "You" at bounding box center [338, 252] width 48 height 66
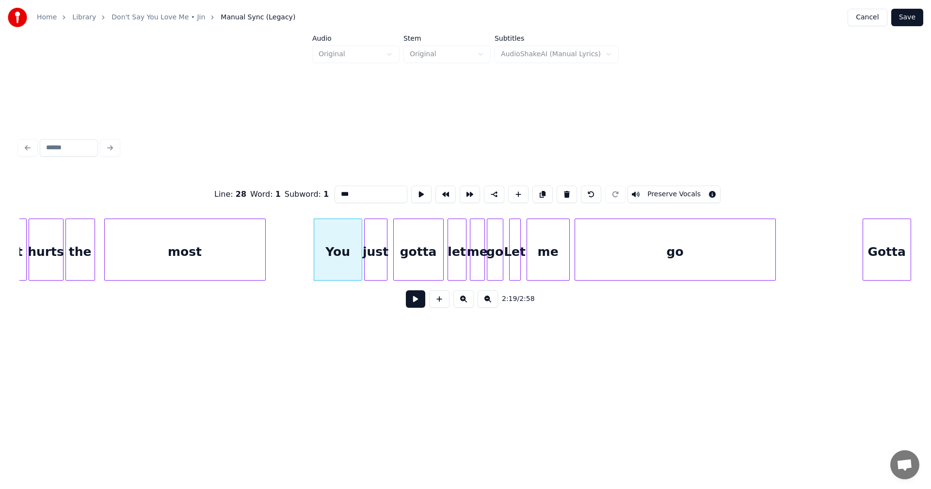
click at [410, 305] on button at bounding box center [415, 299] width 19 height 17
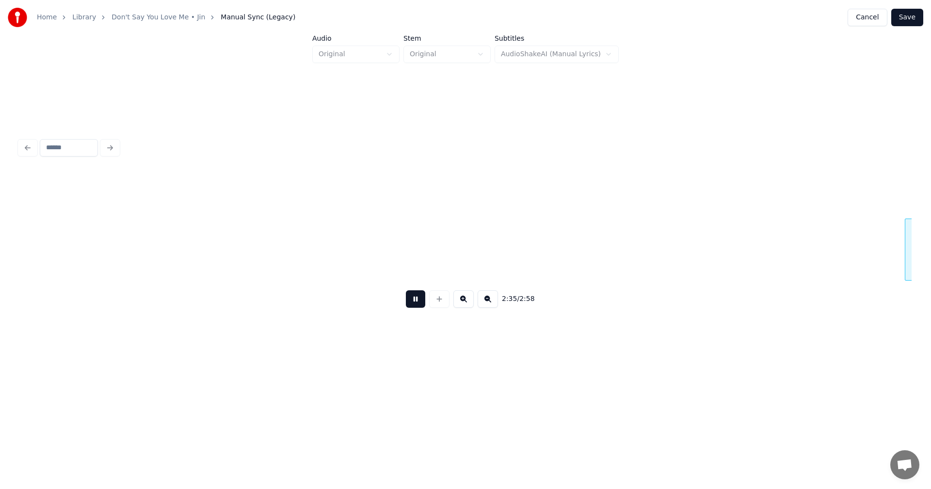
scroll to position [0, 15051]
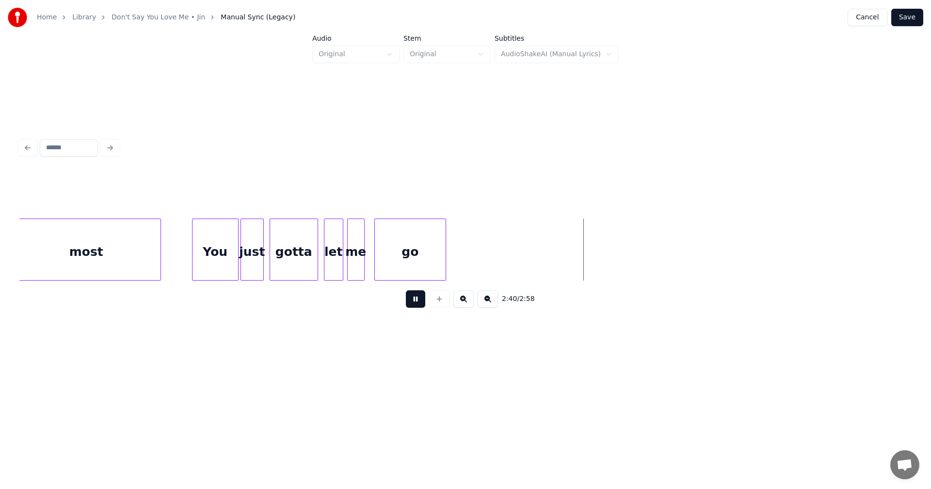
click at [913, 24] on button "Save" at bounding box center [907, 17] width 32 height 17
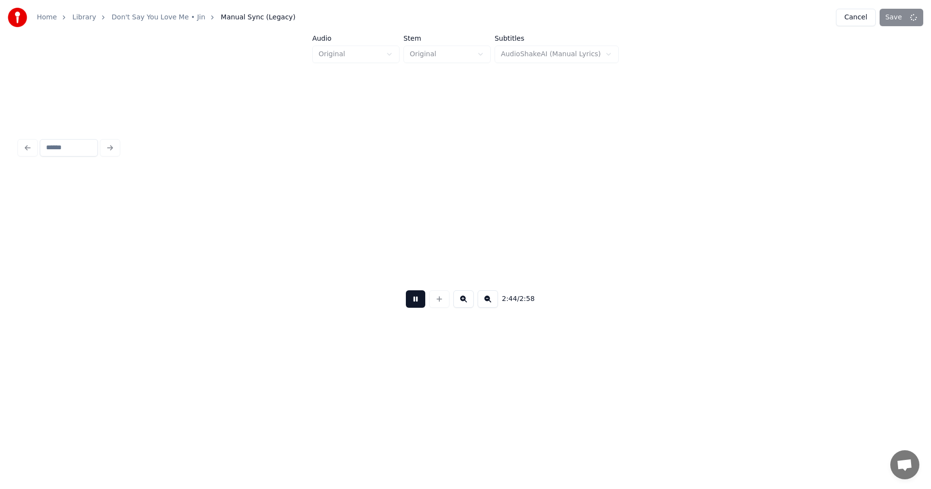
scroll to position [0, 15944]
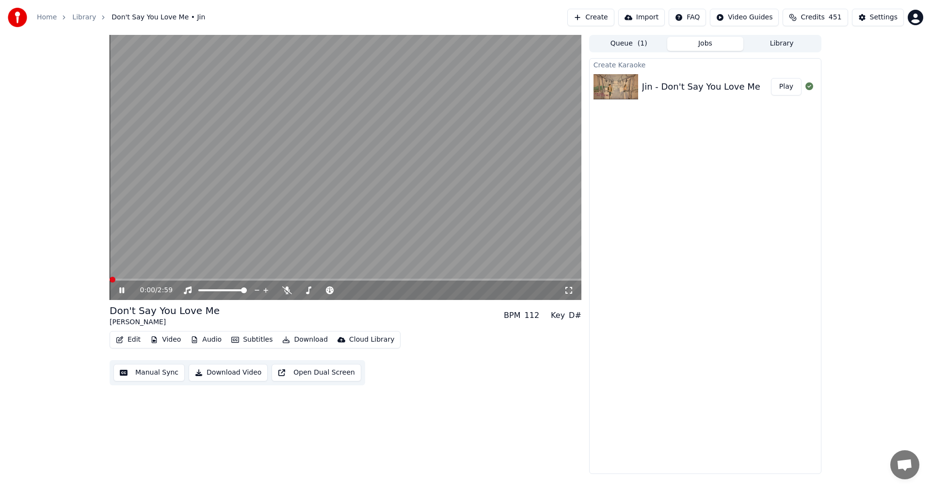
click at [121, 291] on icon at bounding box center [121, 291] width 5 height 6
click at [316, 344] on button "Download" at bounding box center [304, 340] width 53 height 14
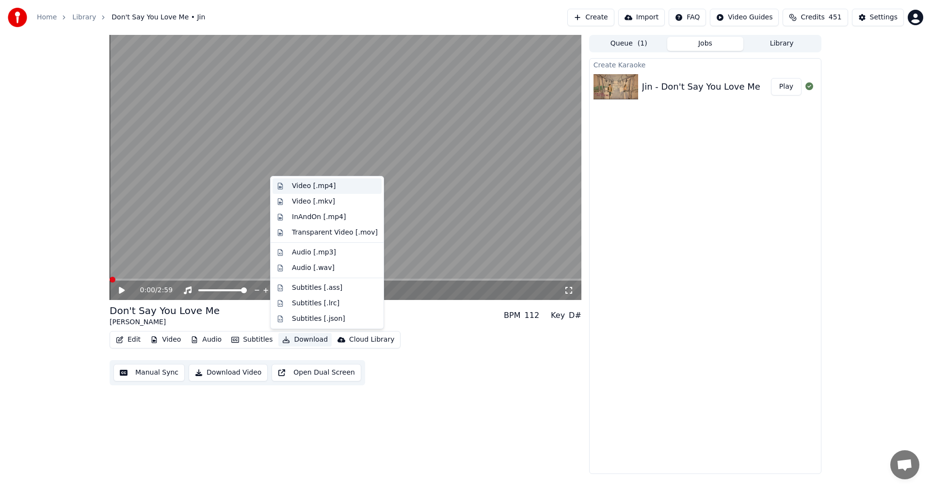
click at [319, 187] on div "Video [.mp4]" at bounding box center [314, 186] width 44 height 10
